Goal: Task Accomplishment & Management: Manage account settings

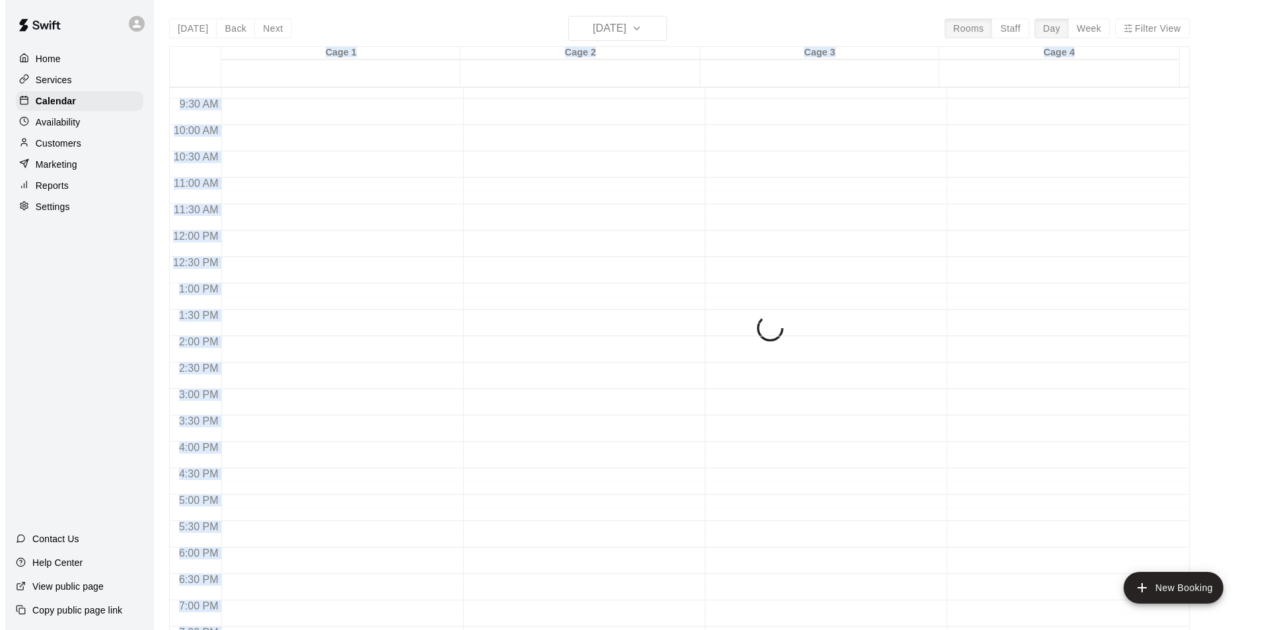
scroll to position [476, 0]
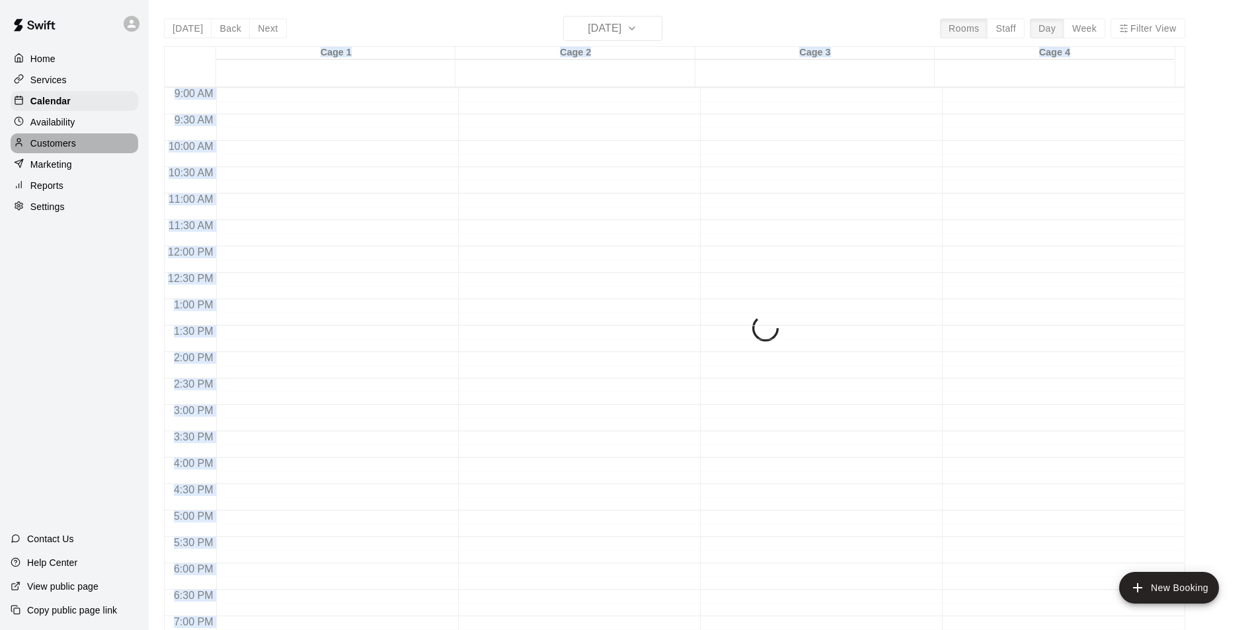
click at [48, 146] on p "Customers" at bounding box center [53, 143] width 46 height 13
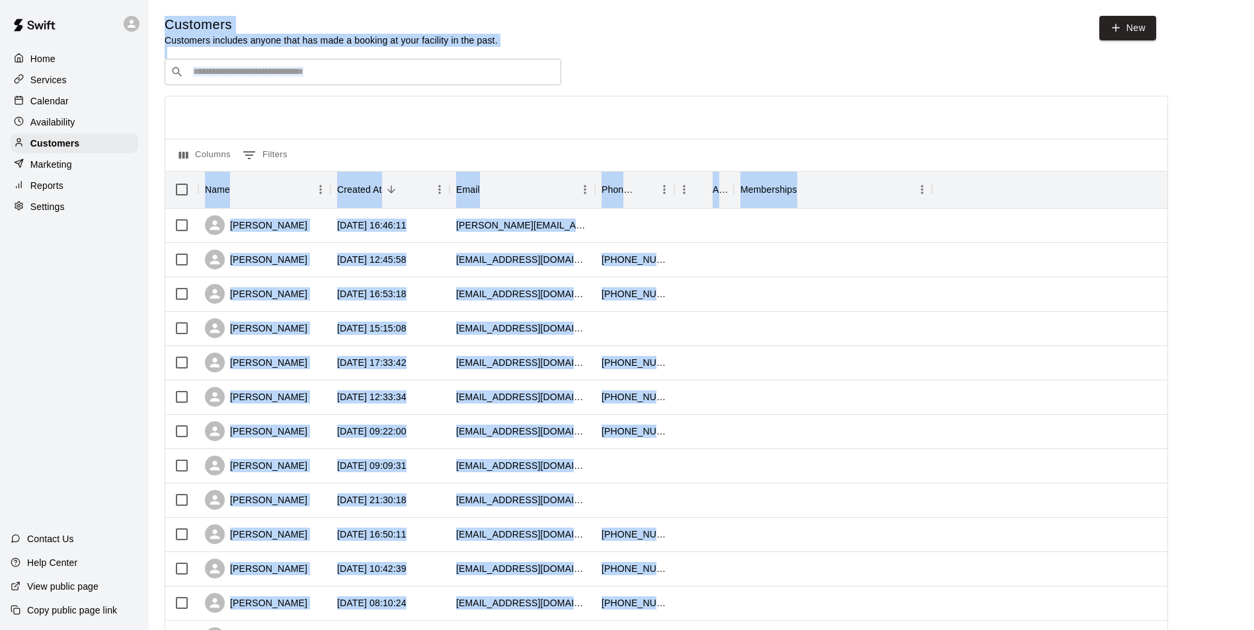
click at [394, 88] on div "​ ​ Columns 0 Filters Name Created At Email Phone Number Age Memberships [PERSO…" at bounding box center [666, 581] width 1003 height 1045
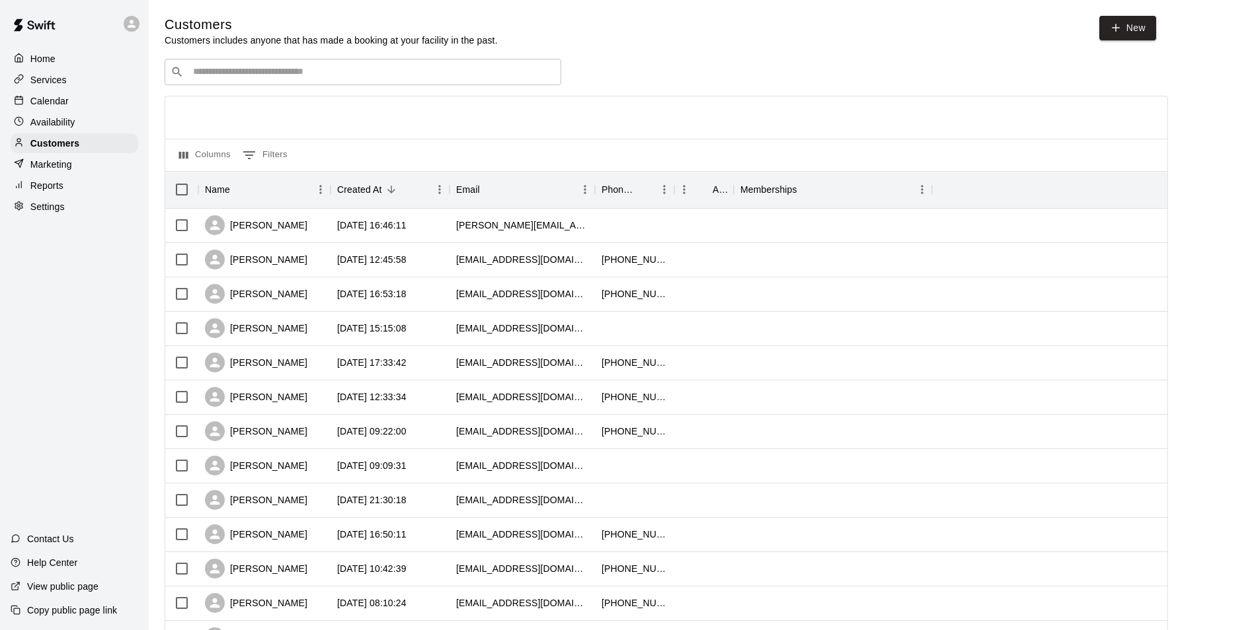
click at [385, 81] on div "​ ​" at bounding box center [363, 72] width 396 height 26
type input "*"
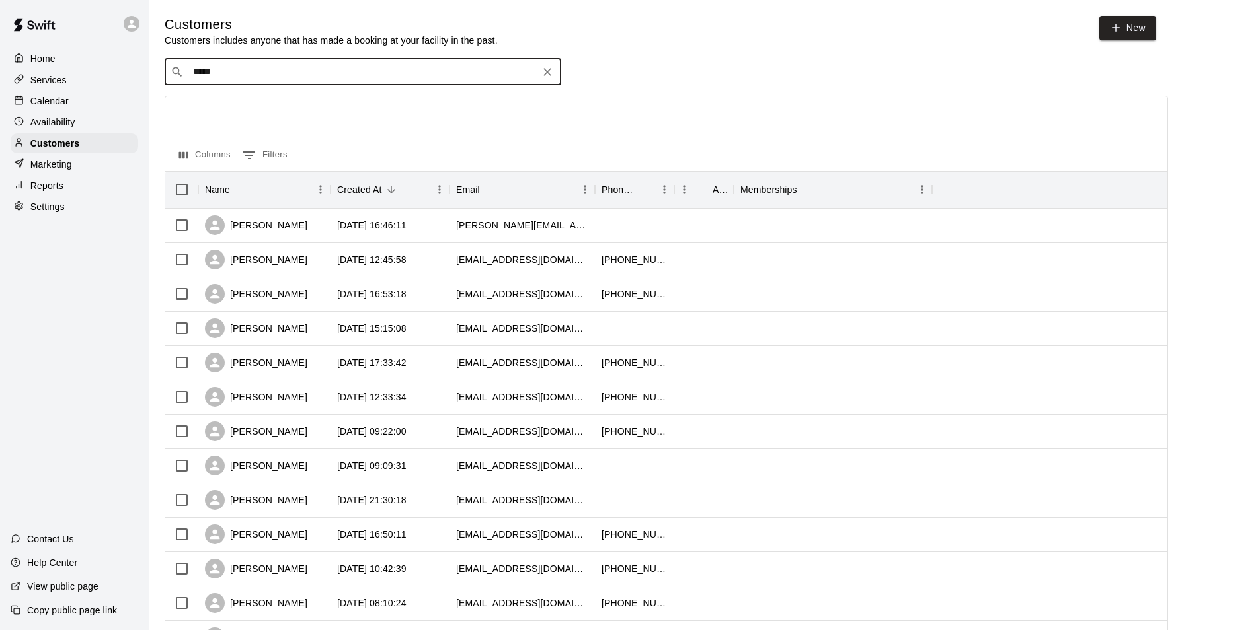
type input "******"
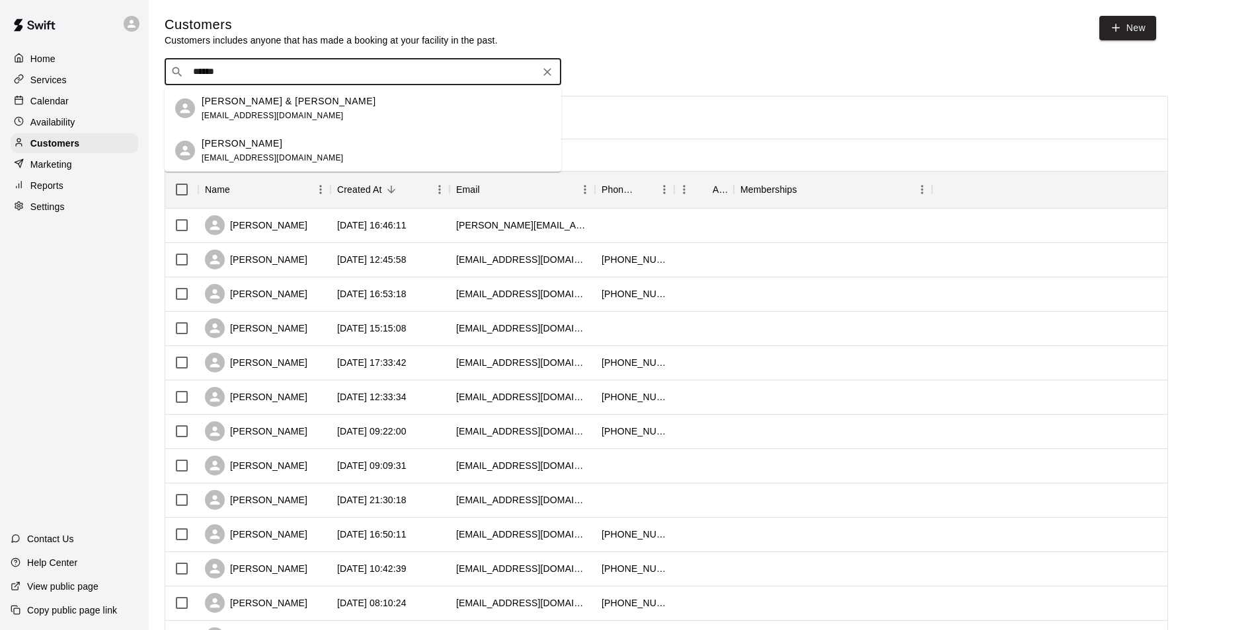
click at [256, 152] on div "[PERSON_NAME] [EMAIL_ADDRESS][DOMAIN_NAME]" at bounding box center [273, 151] width 142 height 28
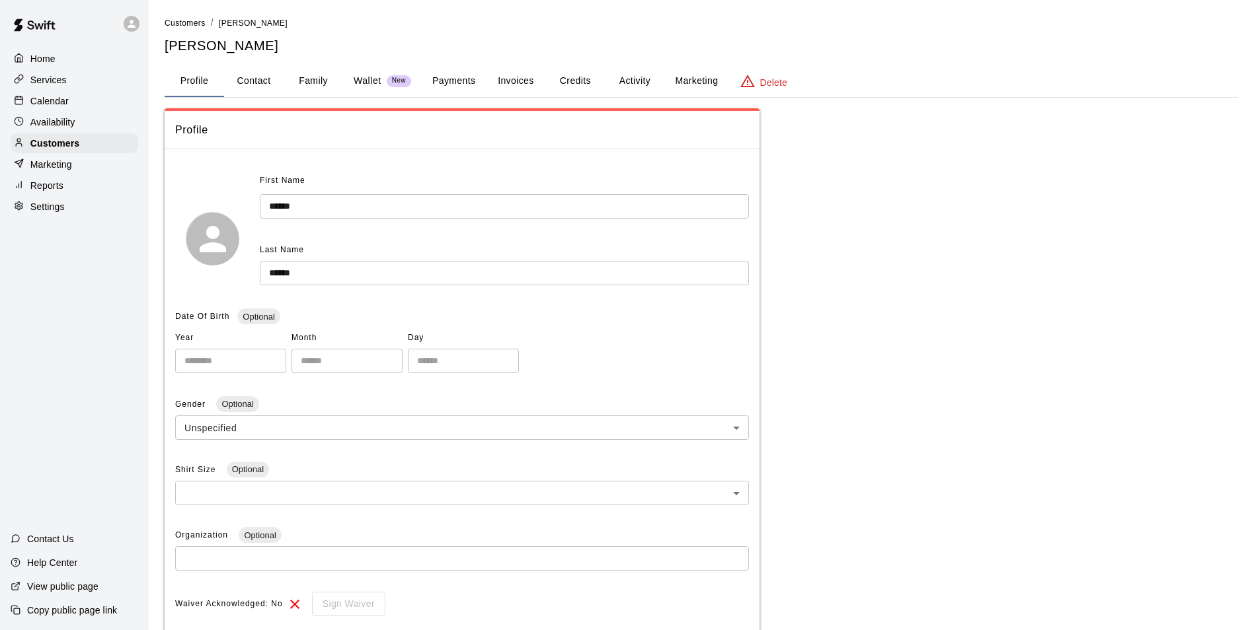
click at [577, 71] on button "Credits" at bounding box center [574, 81] width 59 height 32
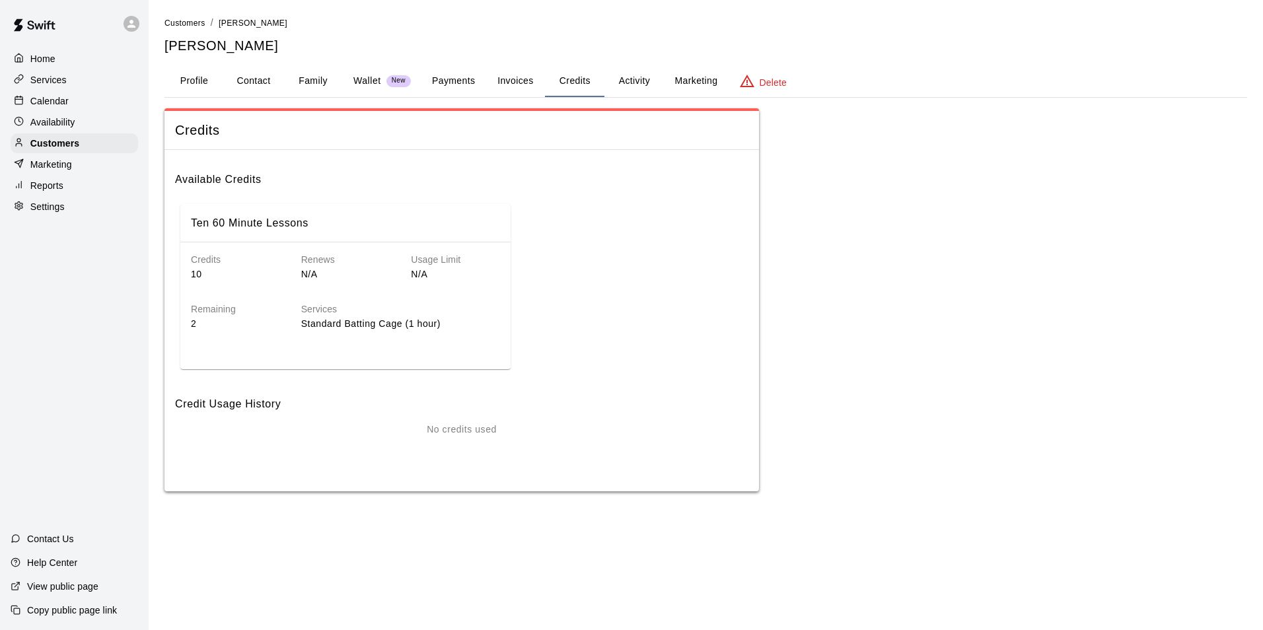
click at [389, 327] on p "Standard Batting Cage (1 hour)" at bounding box center [400, 324] width 199 height 14
drag, startPoint x: 389, startPoint y: 327, endPoint x: 445, endPoint y: 297, distance: 63.3
click at [445, 297] on div "Services Standard Batting Cage (1 hour)" at bounding box center [390, 306] width 220 height 50
click at [305, 229] on h6 "Ten 60 Minute Lessons" at bounding box center [250, 223] width 118 height 17
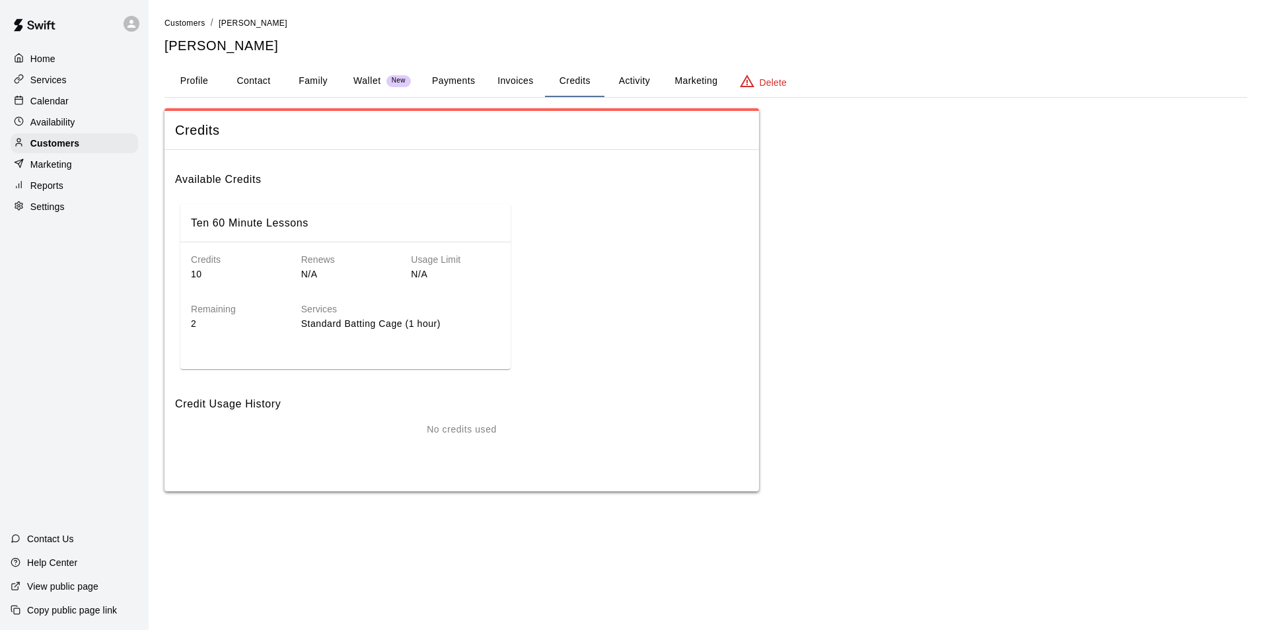
click at [399, 331] on p "Standard Batting Cage (1 hour)" at bounding box center [400, 324] width 199 height 14
